Goal: Information Seeking & Learning: Learn about a topic

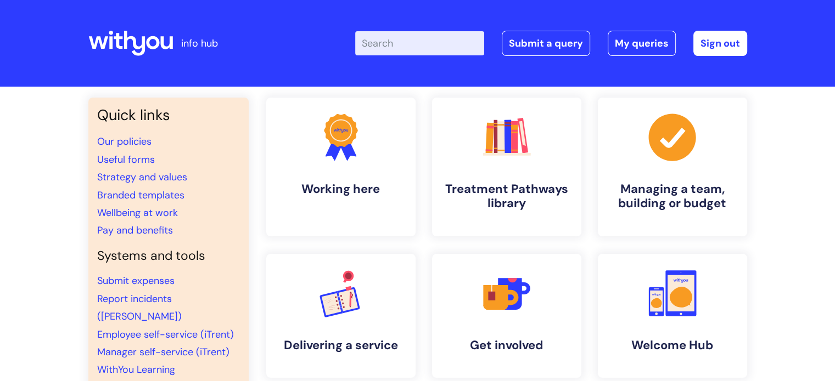
click at [418, 41] on input "Enter your search term here..." at bounding box center [419, 43] width 129 height 24
type input "pension"
click button "Search" at bounding box center [0, 0] width 0 height 0
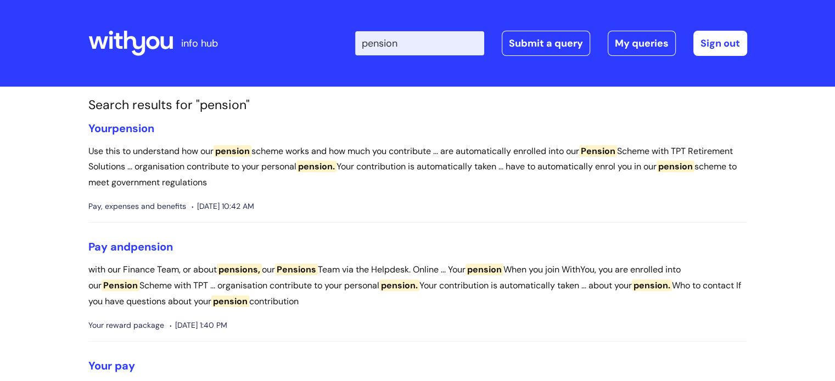
click at [131, 127] on span "pension" at bounding box center [133, 128] width 42 height 14
